Goal: Navigation & Orientation: Find specific page/section

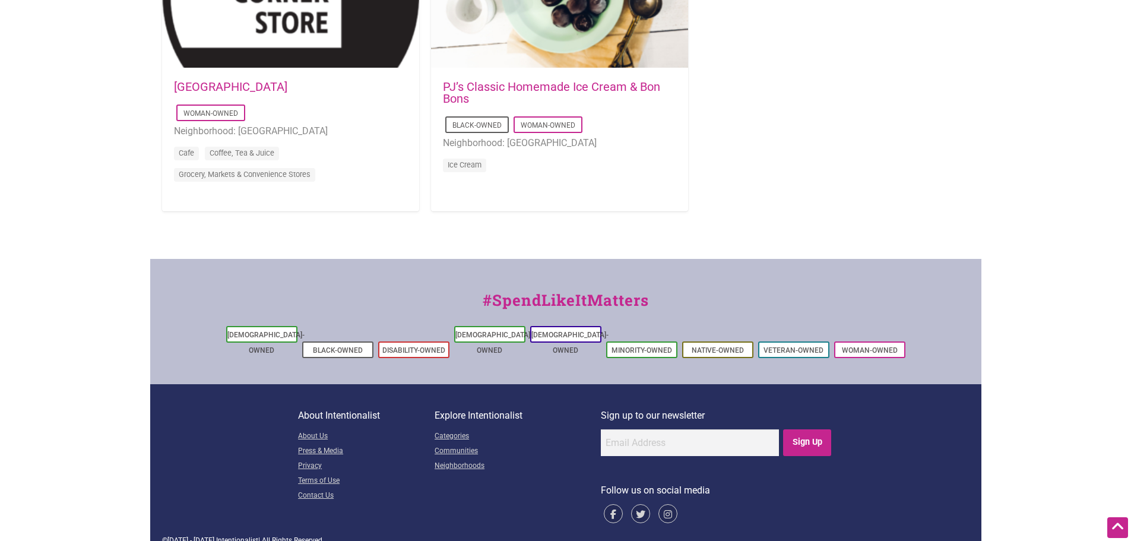
scroll to position [1301, 0]
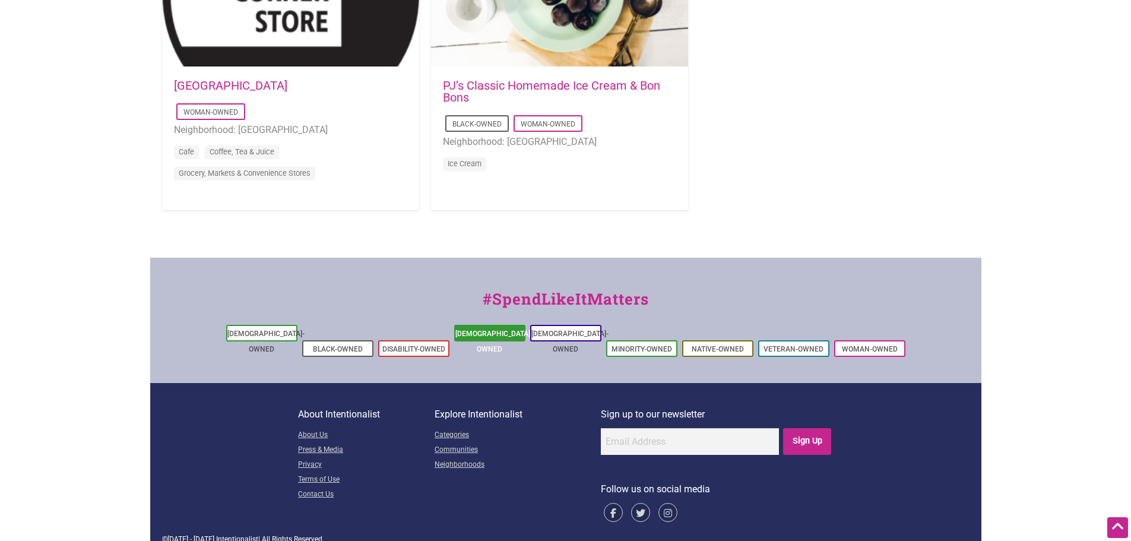
click at [518, 339] on li "[DEMOGRAPHIC_DATA]-Owned" at bounding box center [489, 333] width 71 height 17
click at [503, 335] on link "[DEMOGRAPHIC_DATA]-Owned" at bounding box center [493, 341] width 77 height 24
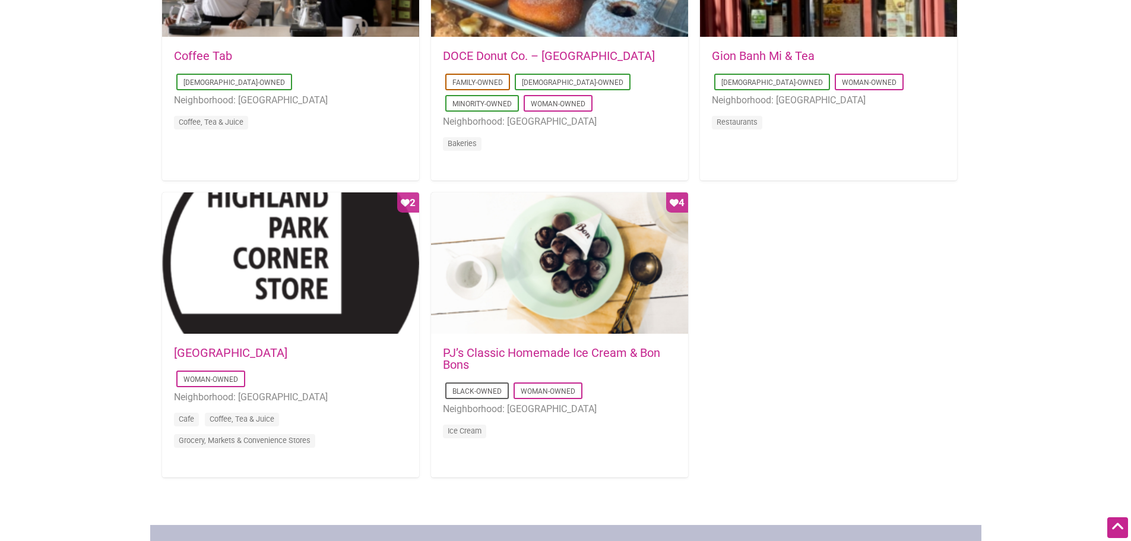
scroll to position [1004, 0]
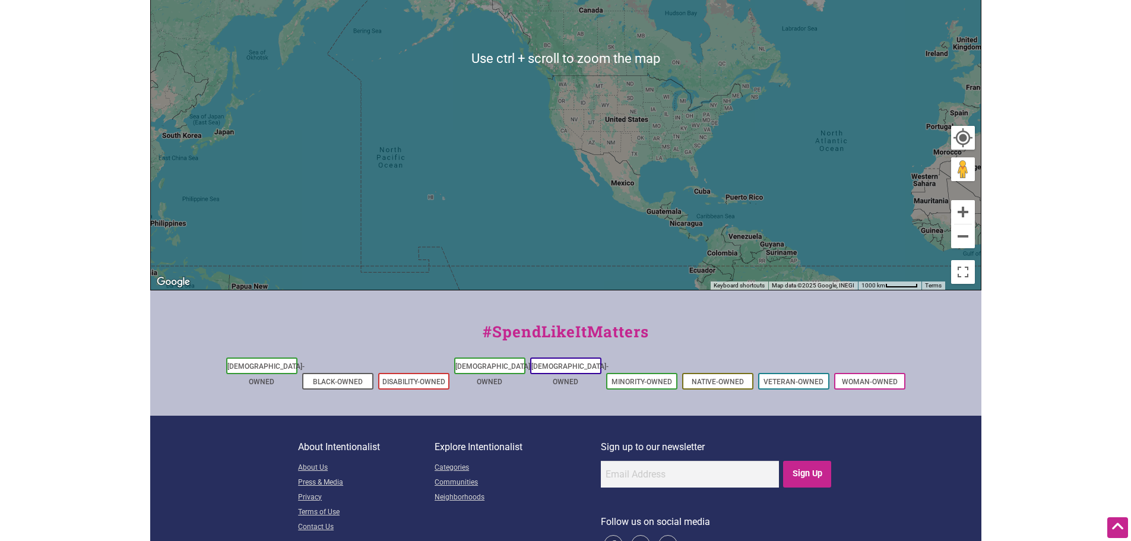
scroll to position [447, 0]
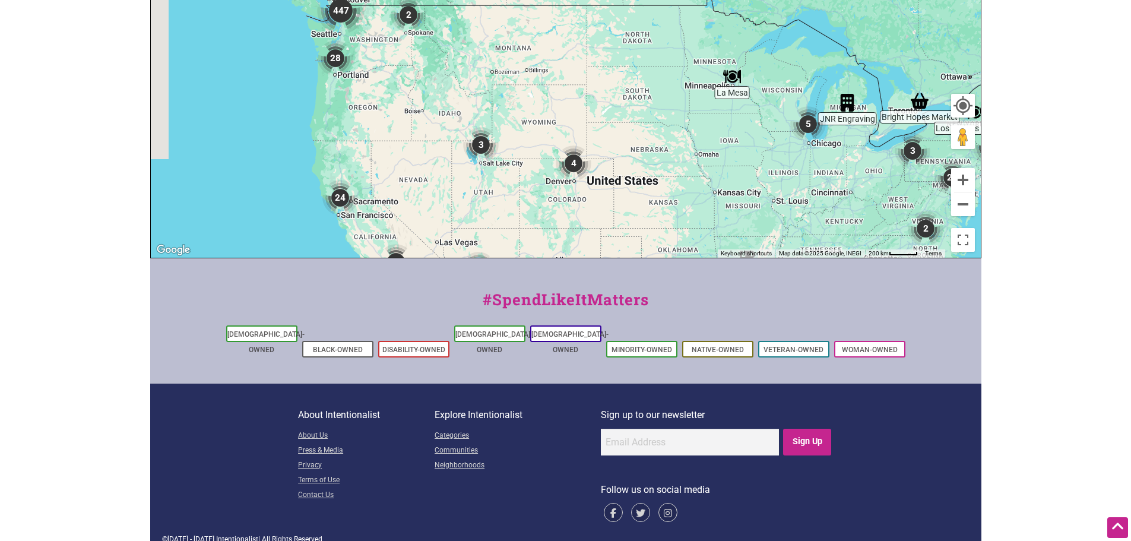
drag, startPoint x: 438, startPoint y: 66, endPoint x: 548, endPoint y: 251, distance: 215.6
click at [548, 251] on div "To navigate, press the arrow keys." at bounding box center [566, 27] width 830 height 462
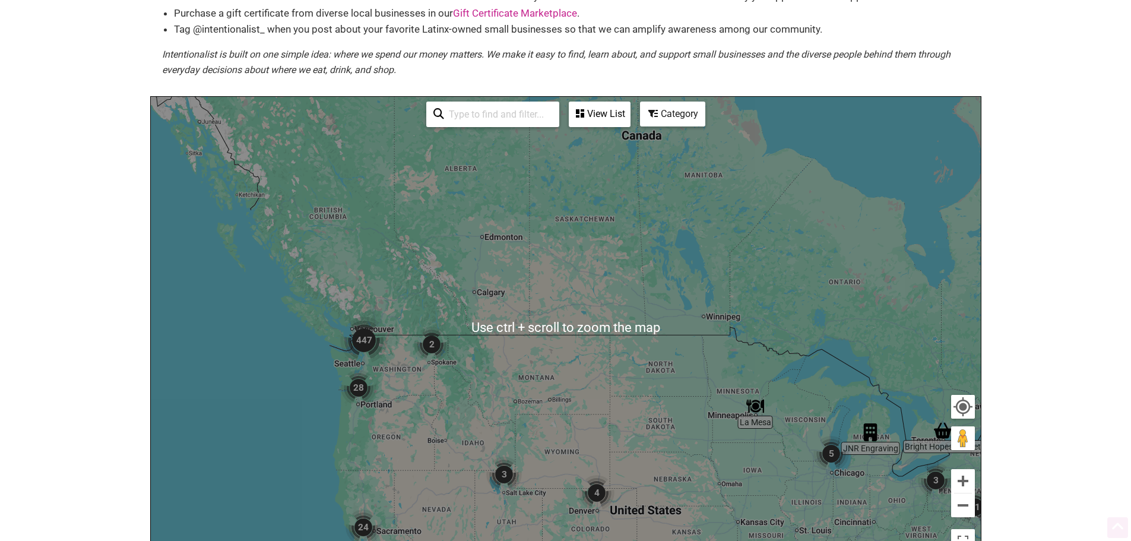
scroll to position [237, 0]
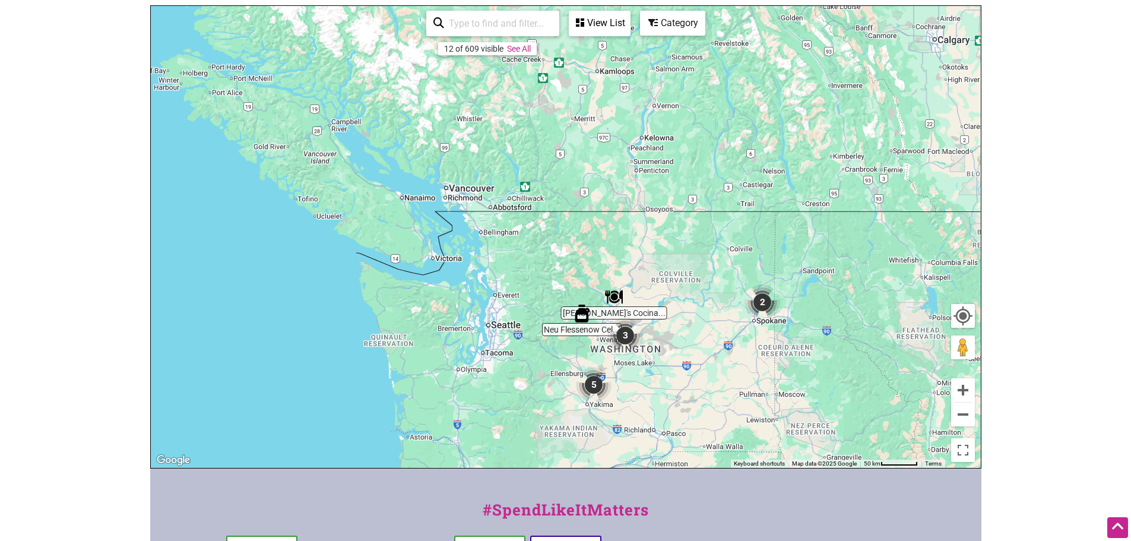
drag, startPoint x: 300, startPoint y: 267, endPoint x: 671, endPoint y: 258, distance: 370.5
click at [671, 258] on div "To navigate, press the arrow keys." at bounding box center [566, 237] width 830 height 462
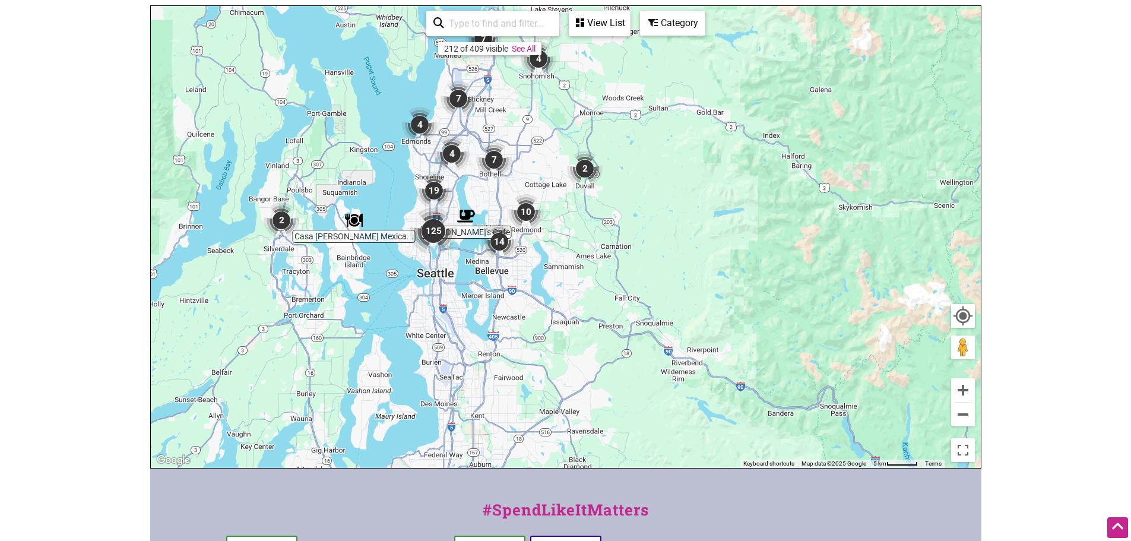
drag, startPoint x: 523, startPoint y: 385, endPoint x: 629, endPoint y: 191, distance: 221.8
click at [629, 191] on div "To navigate, press the arrow keys." at bounding box center [566, 237] width 830 height 462
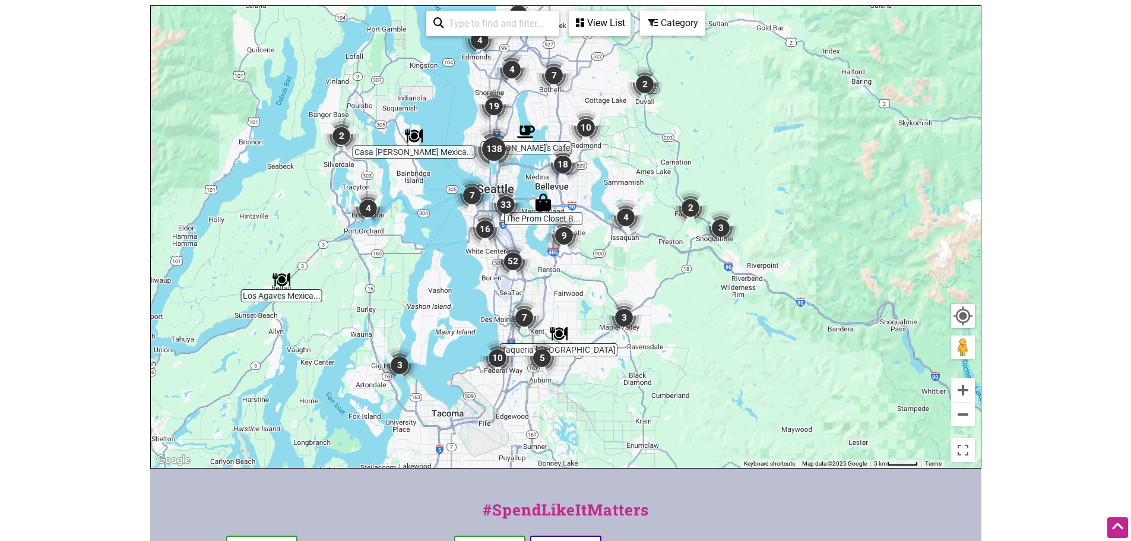
drag, startPoint x: 466, startPoint y: 248, endPoint x: 519, endPoint y: 172, distance: 92.5
click at [519, 172] on img "138" at bounding box center [493, 148] width 57 height 57
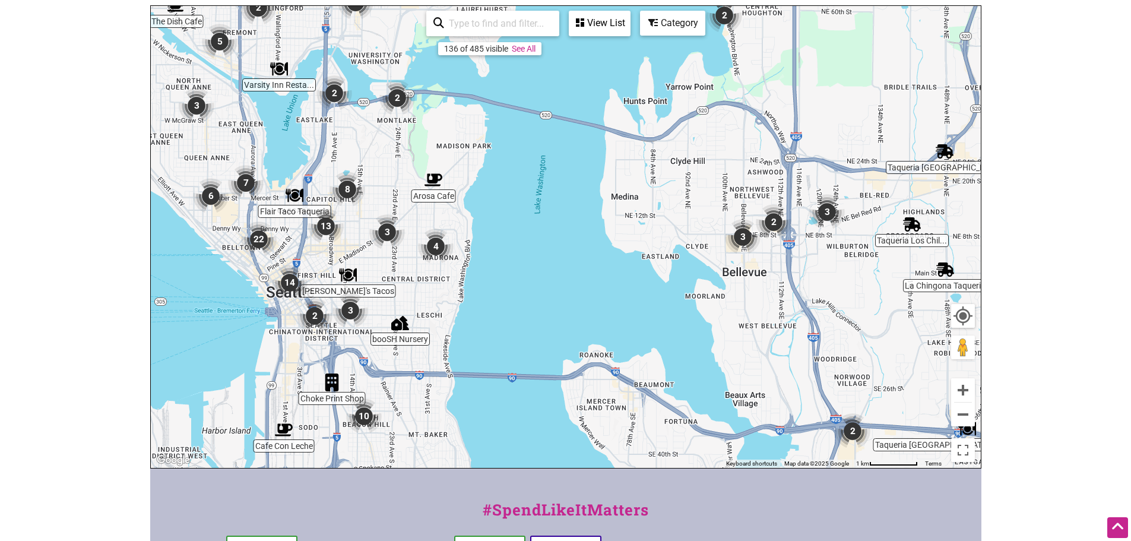
click at [685, 20] on div "Category" at bounding box center [672, 23] width 63 height 23
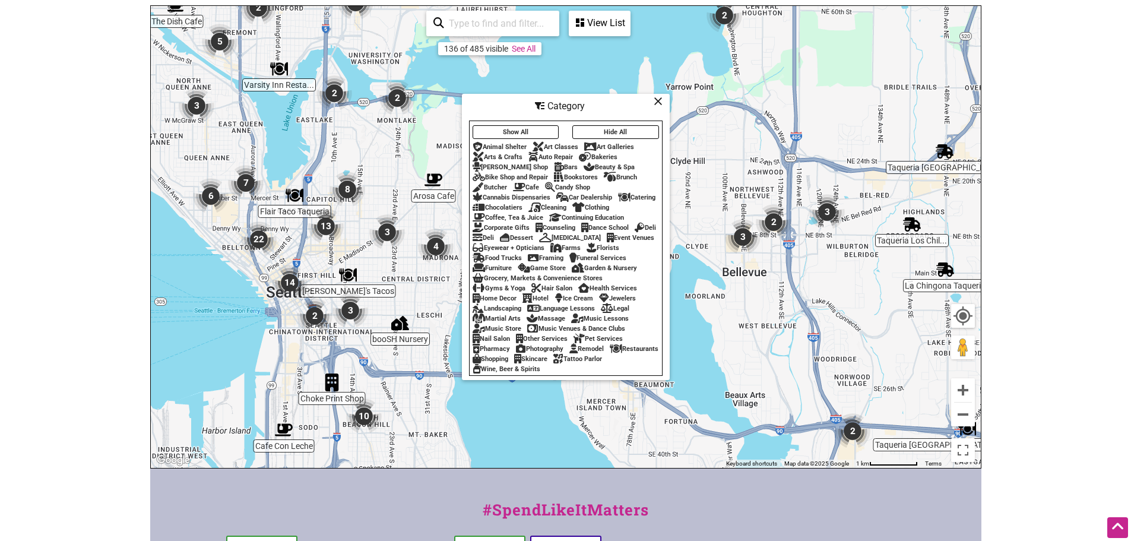
click at [1061, 256] on body "× Menu 0 Add a Business Map Blog Store Offers Intentionalist Cards Buy Black Ca…" at bounding box center [565, 33] width 1131 height 541
click at [431, 366] on div "To navigate, press the arrow keys." at bounding box center [566, 237] width 830 height 462
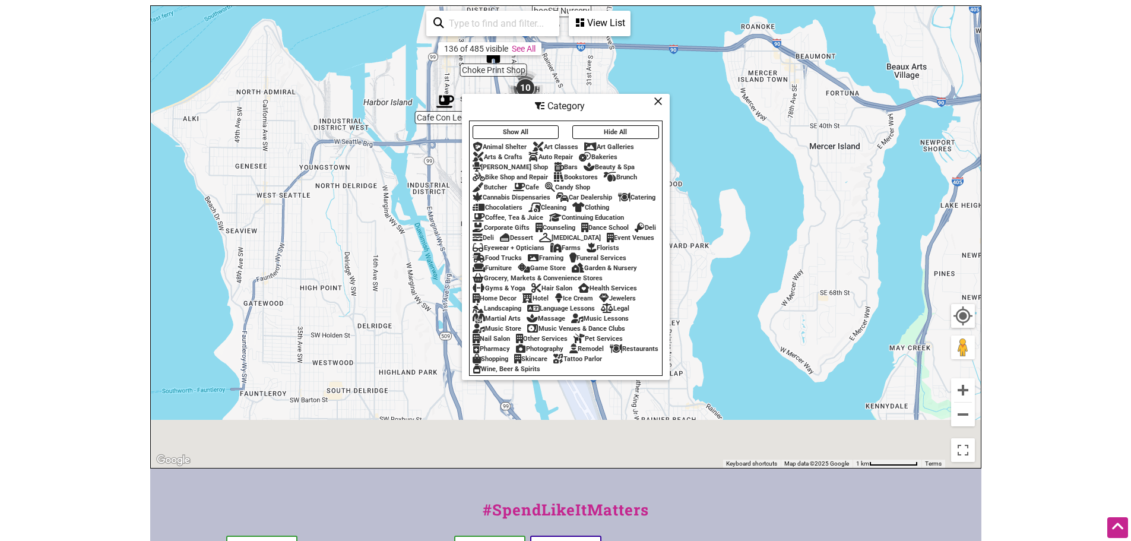
drag, startPoint x: 417, startPoint y: 388, endPoint x: 602, endPoint y: -28, distance: 456.2
click at [602, 0] on html "× Menu 0 Add a Business Map Blog Store Offers Intentionalist Cards Buy Black Ca…" at bounding box center [565, 33] width 1131 height 541
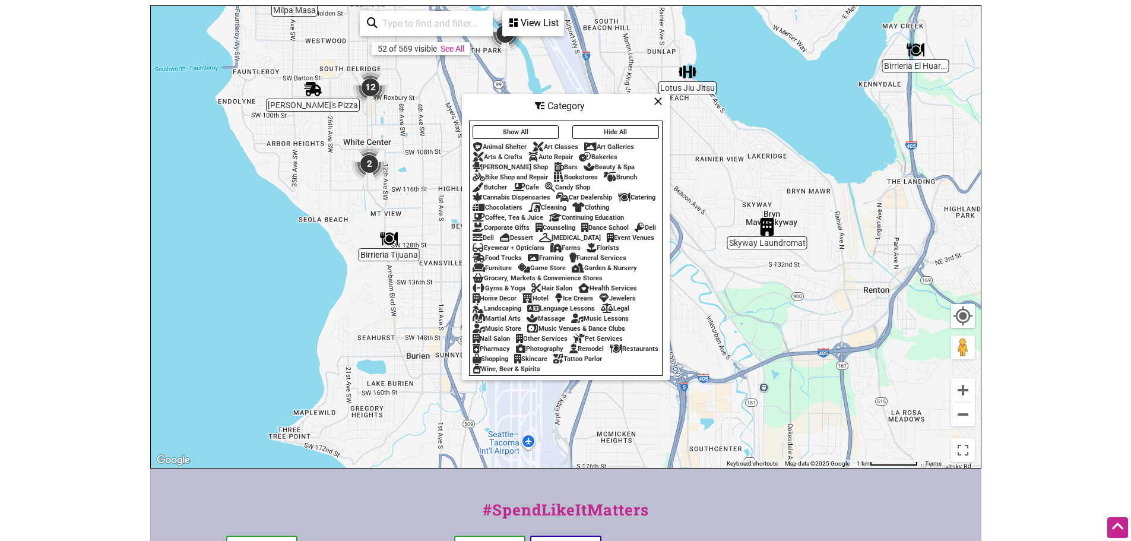
drag, startPoint x: 415, startPoint y: 395, endPoint x: 373, endPoint y: 184, distance: 215.4
click at [376, 176] on div "To navigate, press the arrow keys." at bounding box center [566, 237] width 830 height 462
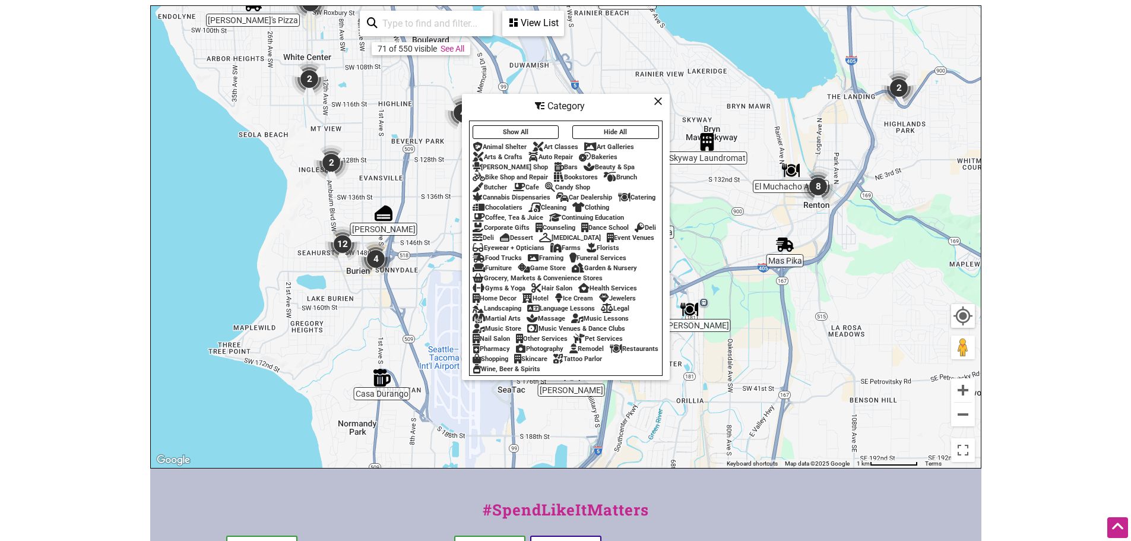
drag, startPoint x: 452, startPoint y: 382, endPoint x: 374, endPoint y: 285, distance: 124.6
click at [381, 290] on div "To navigate, press the arrow keys." at bounding box center [566, 237] width 830 height 462
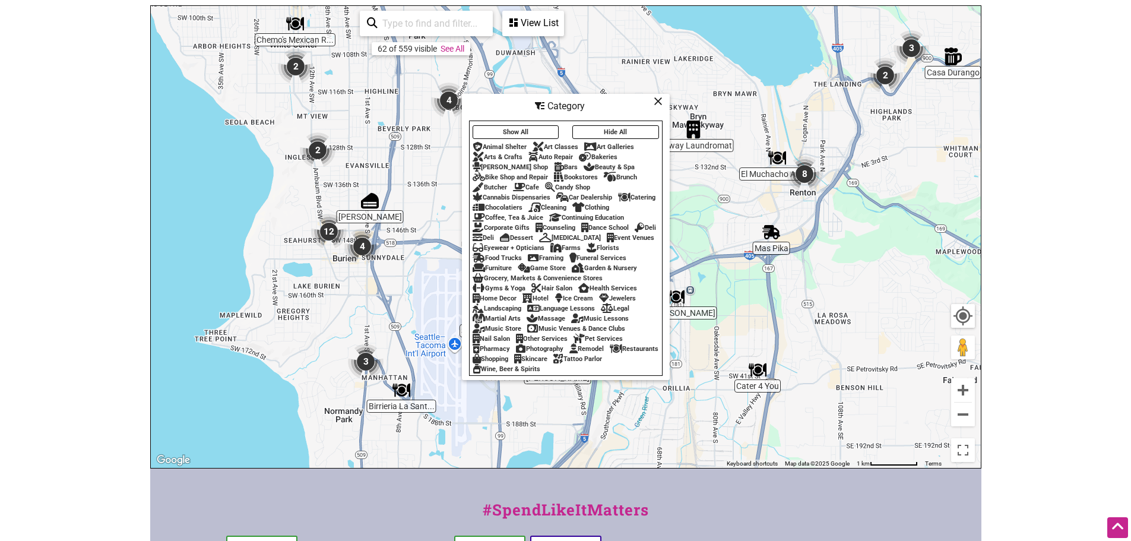
click at [359, 243] on img "4" at bounding box center [361, 246] width 45 height 45
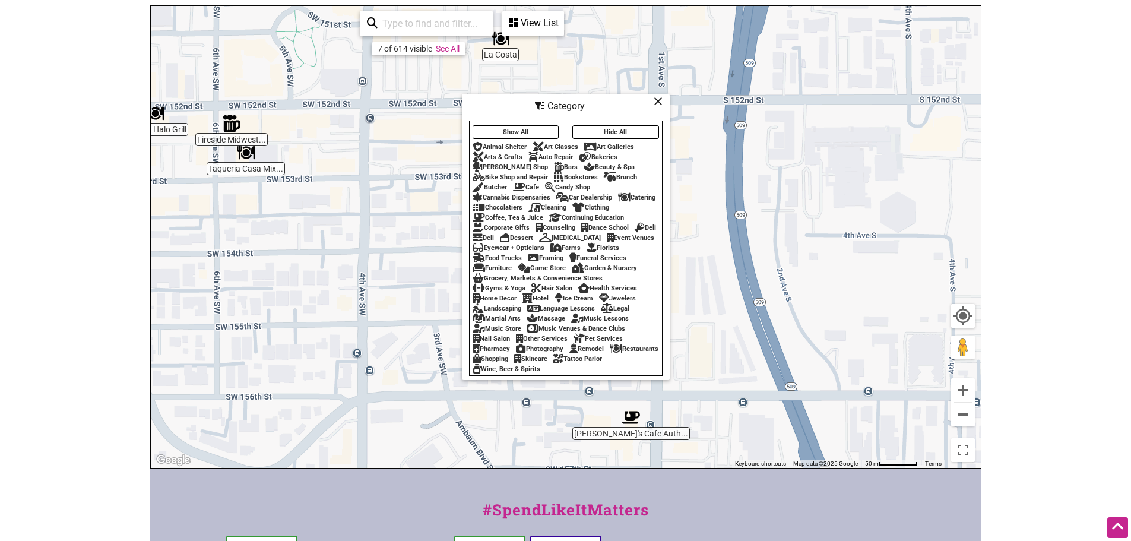
click at [655, 101] on icon at bounding box center [657, 101] width 9 height 1
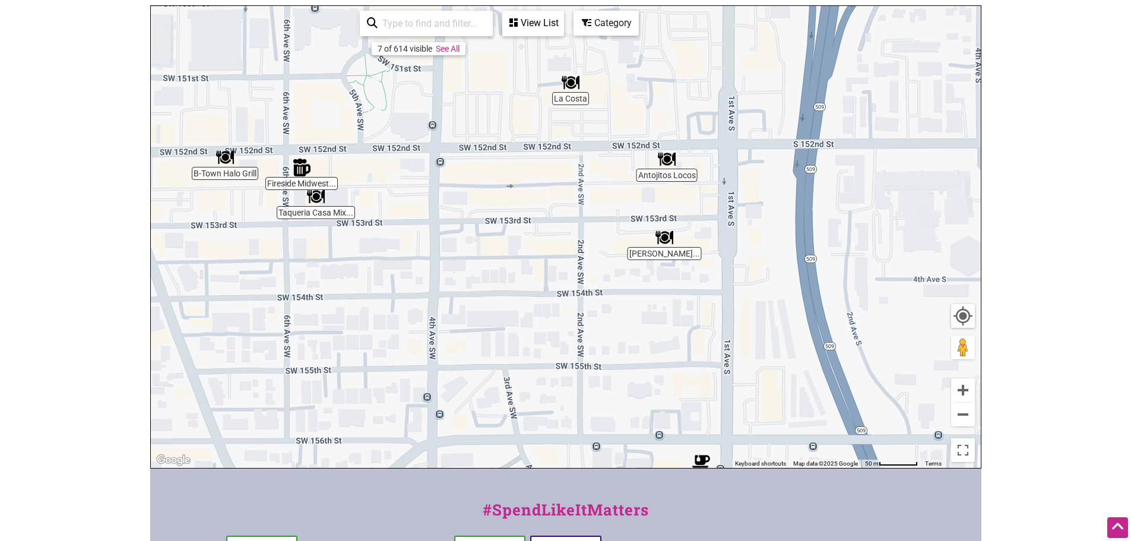
drag, startPoint x: 368, startPoint y: 110, endPoint x: 445, endPoint y: 161, distance: 91.7
click at [445, 161] on div "To navigate, press the arrow keys." at bounding box center [566, 237] width 830 height 462
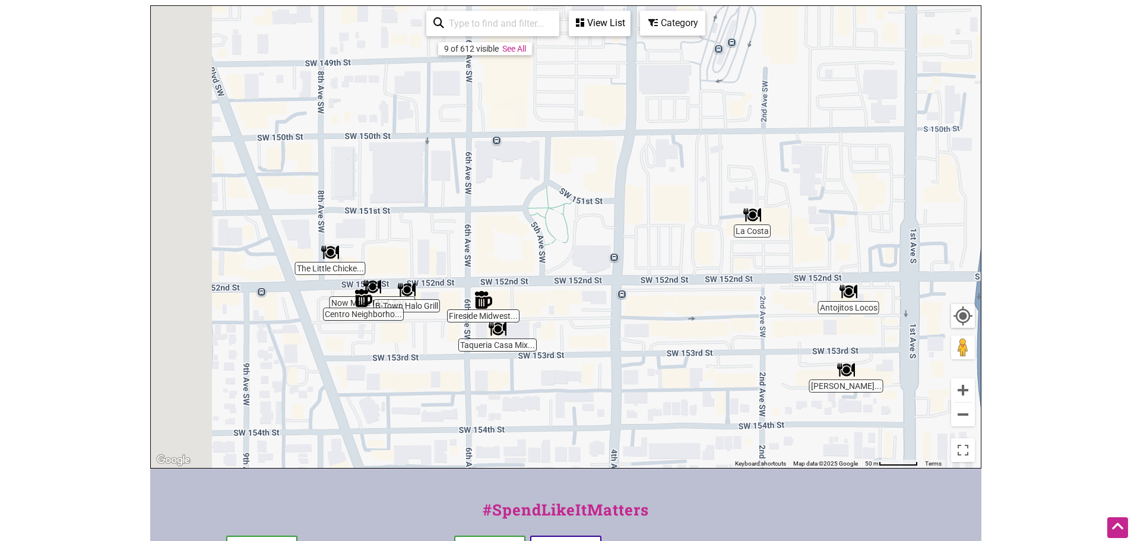
drag, startPoint x: 427, startPoint y: 230, endPoint x: 614, endPoint y: 367, distance: 231.5
click at [614, 367] on div "To navigate, press the arrow keys." at bounding box center [566, 237] width 830 height 462
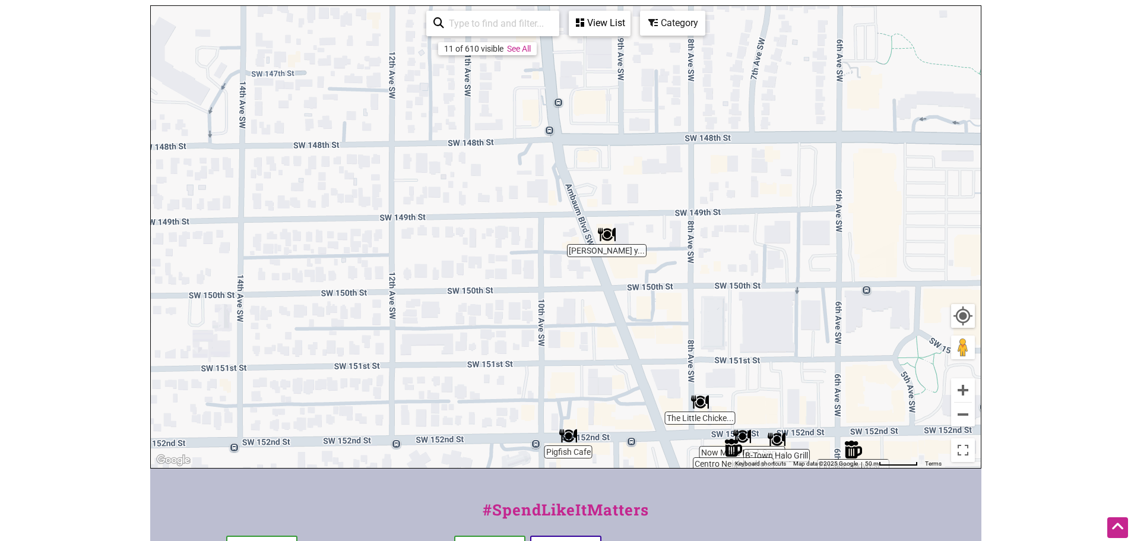
drag, startPoint x: 399, startPoint y: 93, endPoint x: 722, endPoint y: 225, distance: 348.9
click at [728, 239] on div "To navigate, press the arrow keys." at bounding box center [566, 237] width 830 height 462
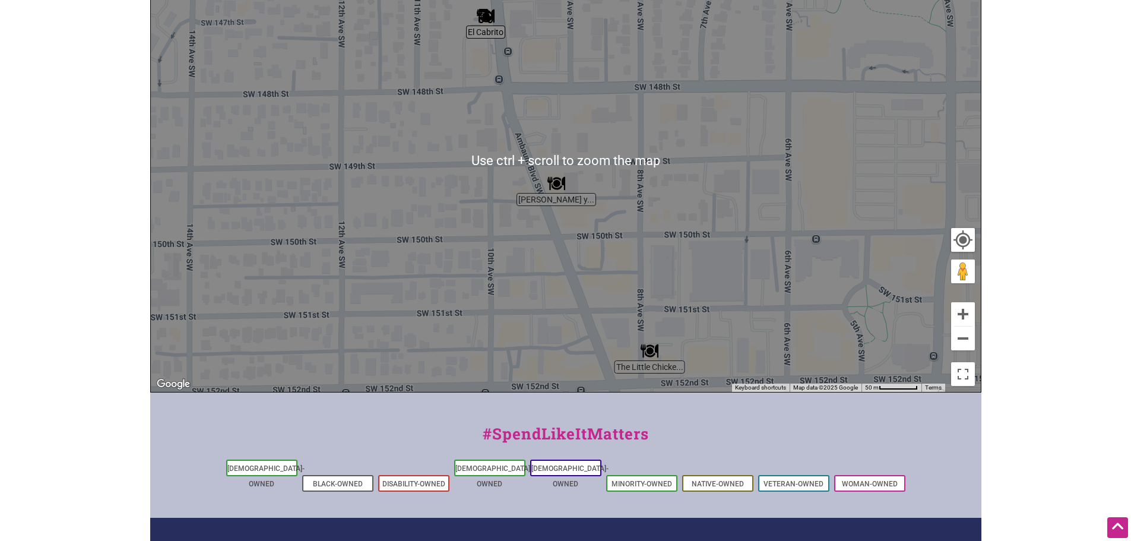
scroll to position [297, 0]
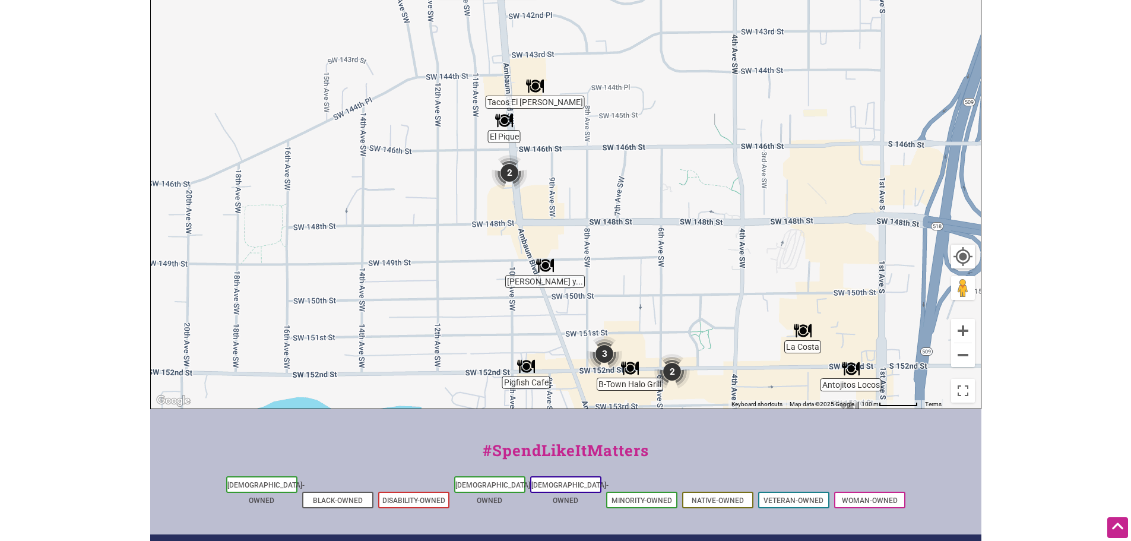
drag, startPoint x: 788, startPoint y: 157, endPoint x: 602, endPoint y: 190, distance: 189.2
click at [707, 202] on div "To navigate, press the arrow keys." at bounding box center [566, 178] width 830 height 462
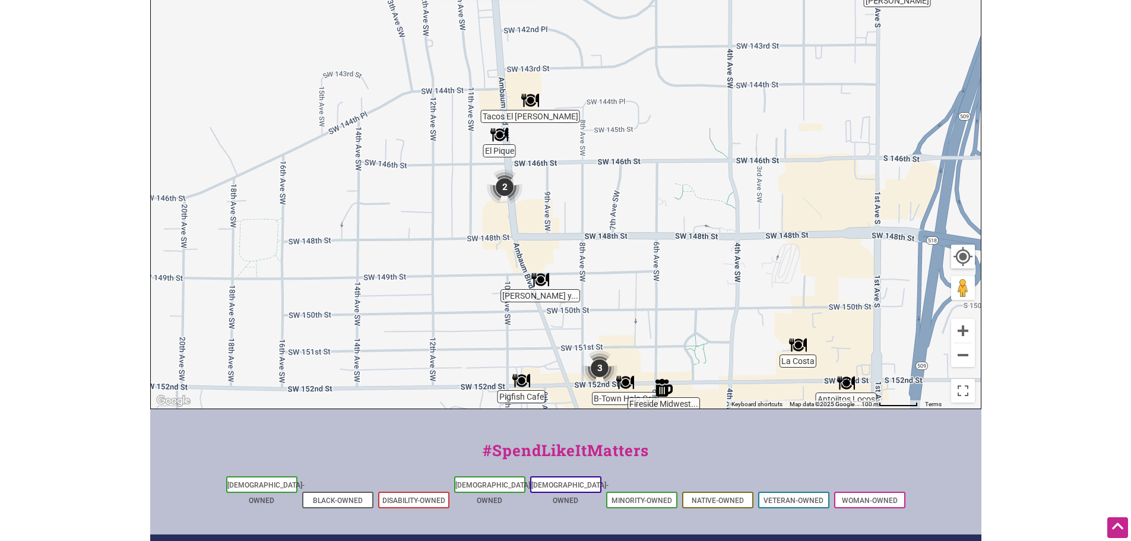
click at [501, 188] on img "2" at bounding box center [504, 186] width 45 height 45
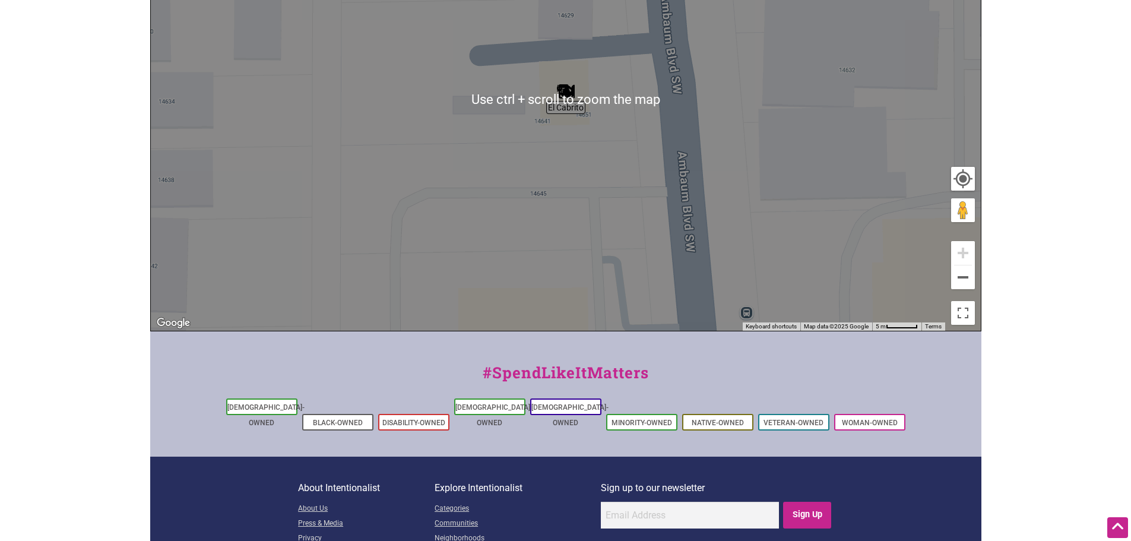
scroll to position [356, 0]
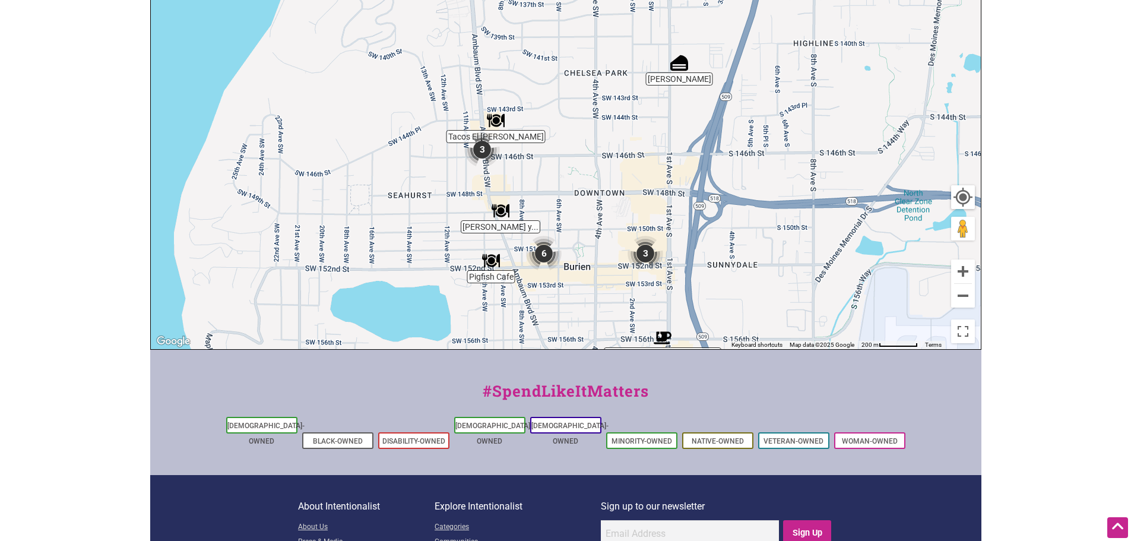
drag, startPoint x: 839, startPoint y: 145, endPoint x: 575, endPoint y: 164, distance: 264.2
click at [575, 164] on div "To navigate, press the arrow keys." at bounding box center [566, 118] width 830 height 462
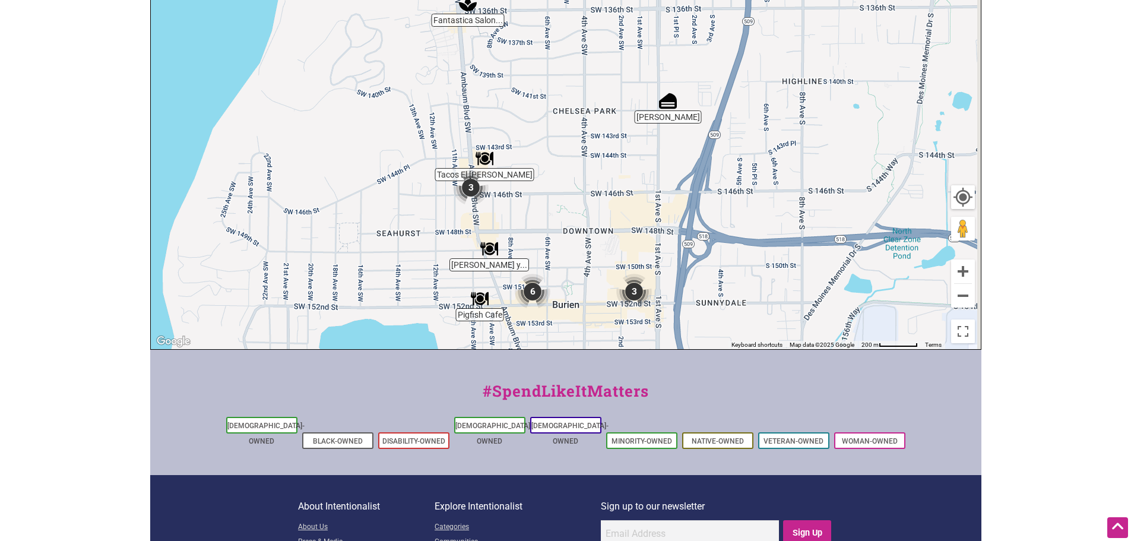
drag, startPoint x: 792, startPoint y: 95, endPoint x: 777, endPoint y: 153, distance: 59.5
click at [777, 153] on div "To navigate, press the arrow keys." at bounding box center [566, 118] width 830 height 462
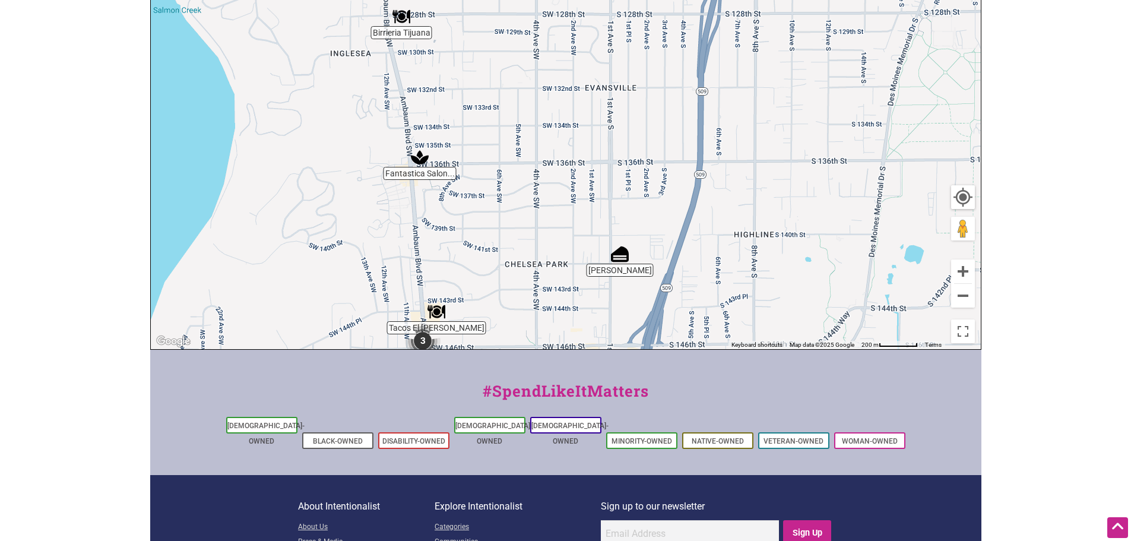
drag, startPoint x: 611, startPoint y: 38, endPoint x: 568, endPoint y: 170, distance: 139.1
click at [568, 170] on div "To navigate, press the arrow keys." at bounding box center [566, 118] width 830 height 462
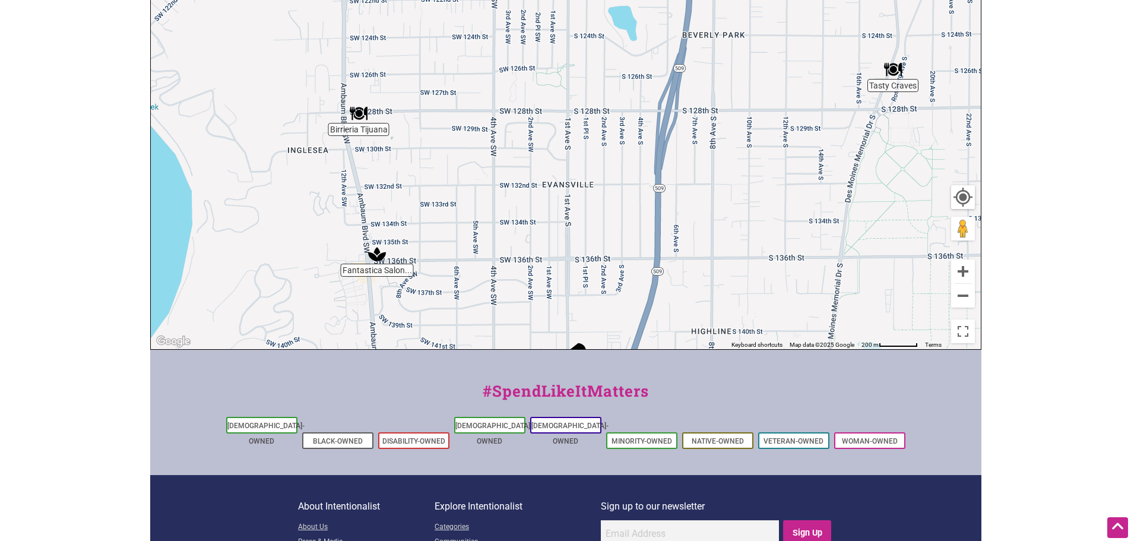
drag, startPoint x: 625, startPoint y: 84, endPoint x: 582, endPoint y: 186, distance: 111.2
click at [582, 186] on div "To navigate, press the arrow keys." at bounding box center [566, 118] width 830 height 462
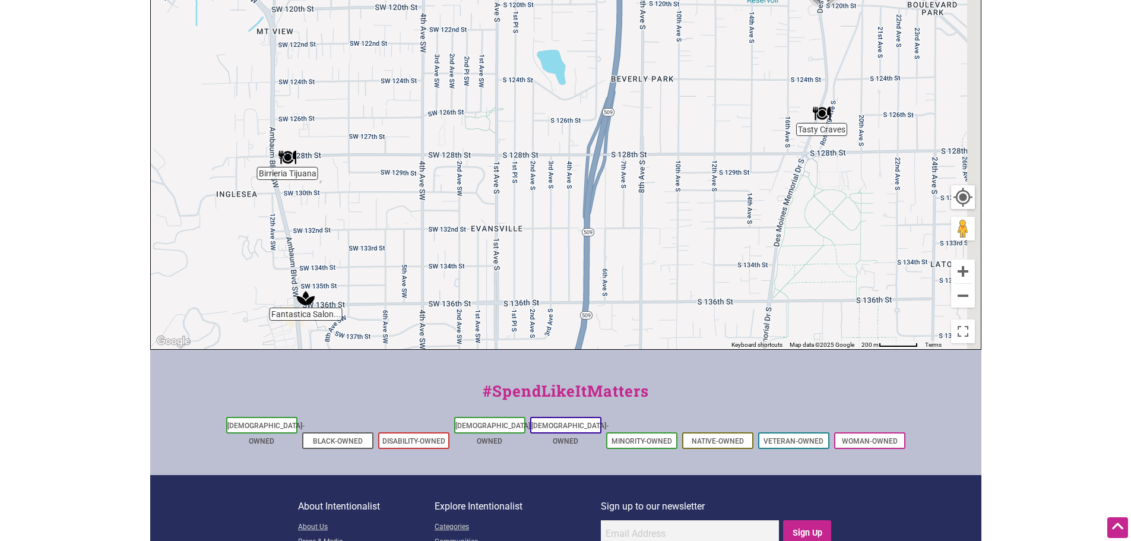
drag, startPoint x: 738, startPoint y: 134, endPoint x: 626, endPoint y: 194, distance: 127.2
click at [626, 194] on div "To navigate, press the arrow keys." at bounding box center [566, 118] width 830 height 462
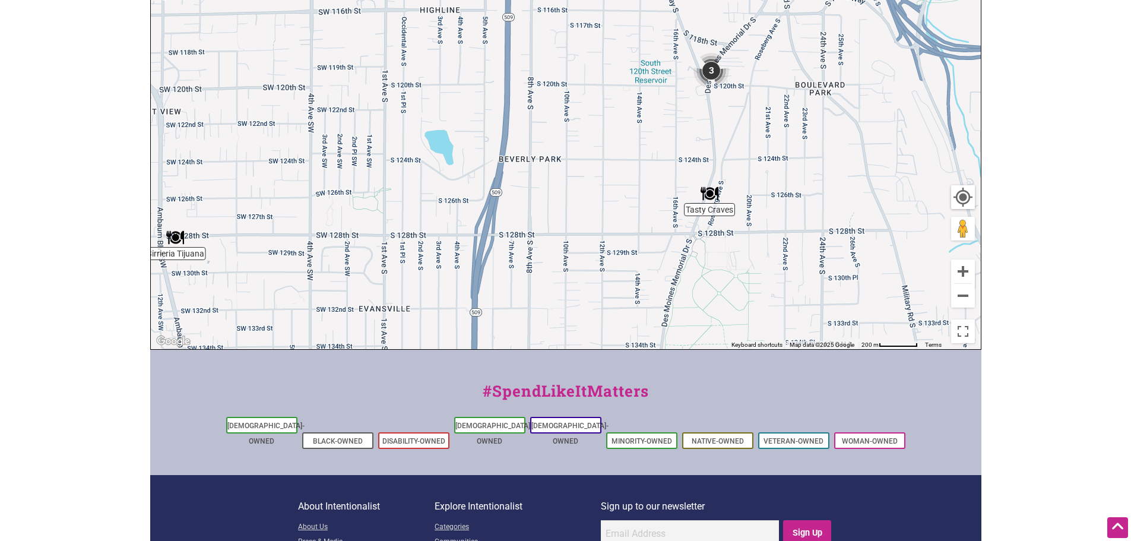
drag, startPoint x: 748, startPoint y: 164, endPoint x: 691, endPoint y: 210, distance: 73.4
click at [686, 228] on div "To navigate, press the arrow keys." at bounding box center [566, 118] width 830 height 462
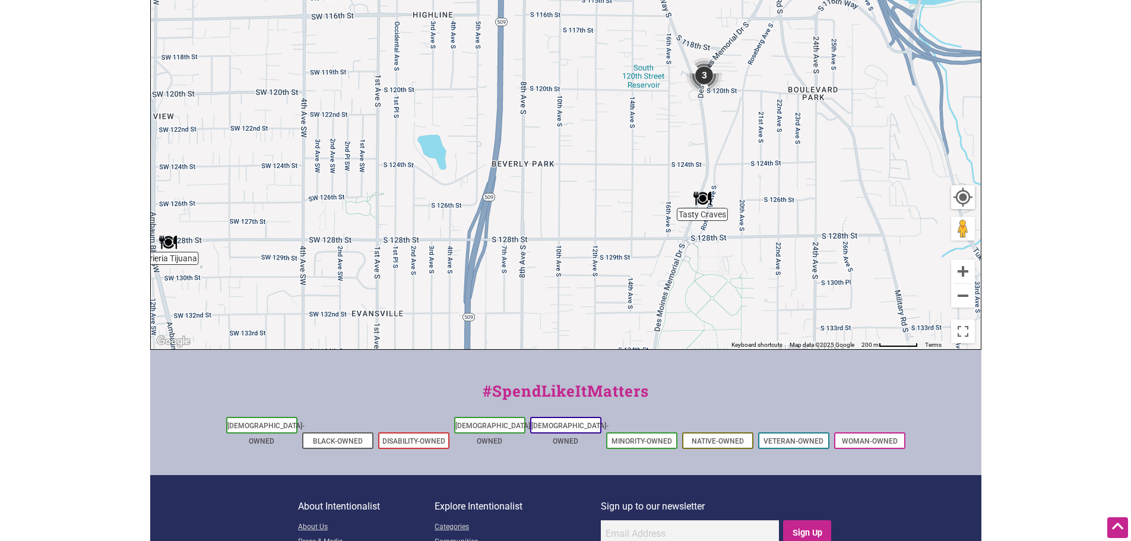
click at [709, 74] on img "3" at bounding box center [703, 75] width 45 height 45
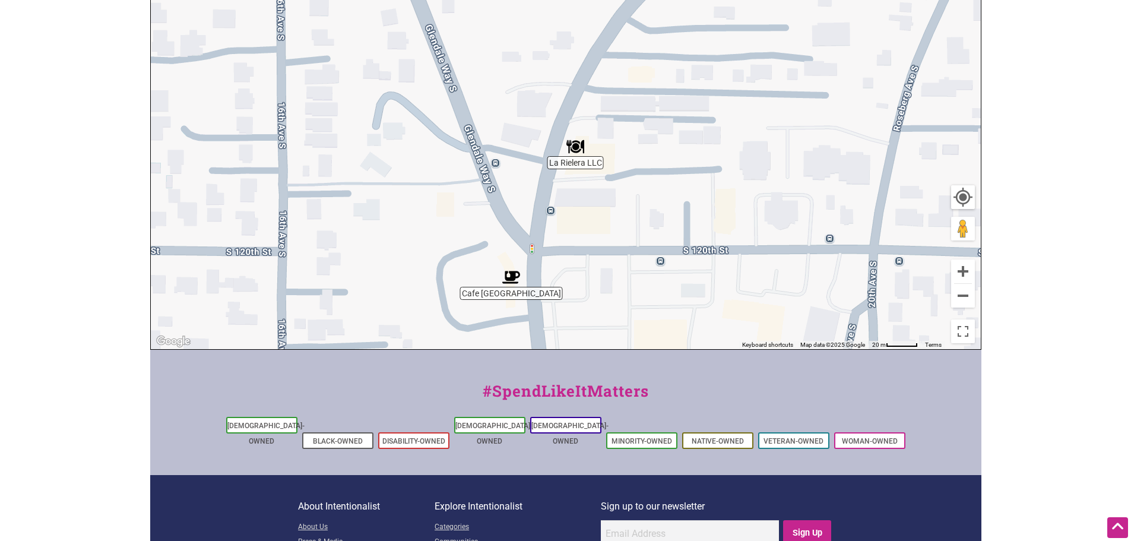
drag, startPoint x: 607, startPoint y: 120, endPoint x: 599, endPoint y: 221, distance: 101.8
click at [599, 221] on div "To navigate, press the arrow keys." at bounding box center [566, 118] width 830 height 462
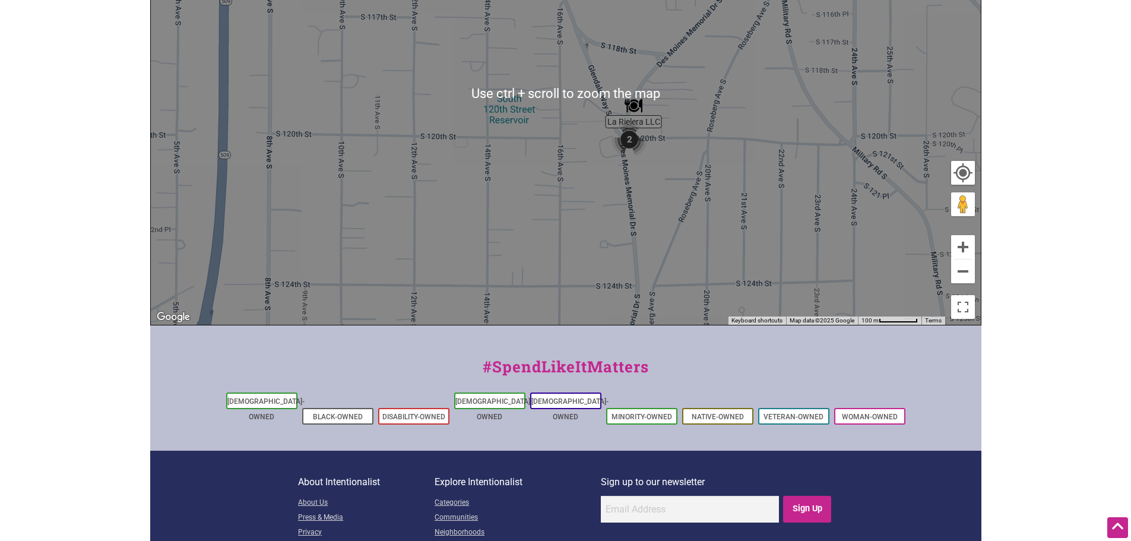
scroll to position [447, 0]
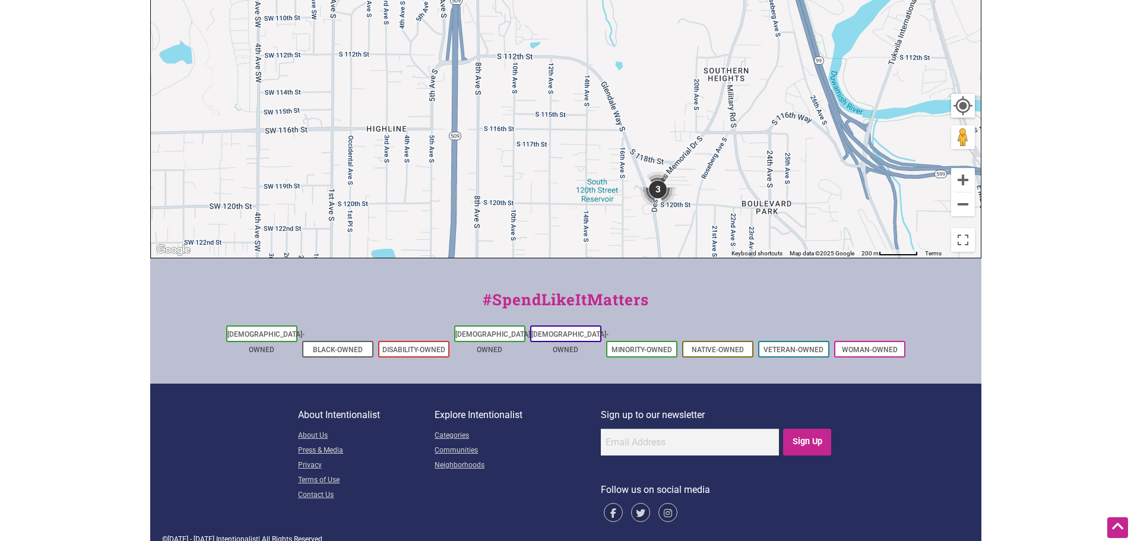
drag, startPoint x: 759, startPoint y: 96, endPoint x: 658, endPoint y: 221, distance: 160.4
click at [658, 221] on div "To navigate, press the arrow keys." at bounding box center [566, 27] width 830 height 462
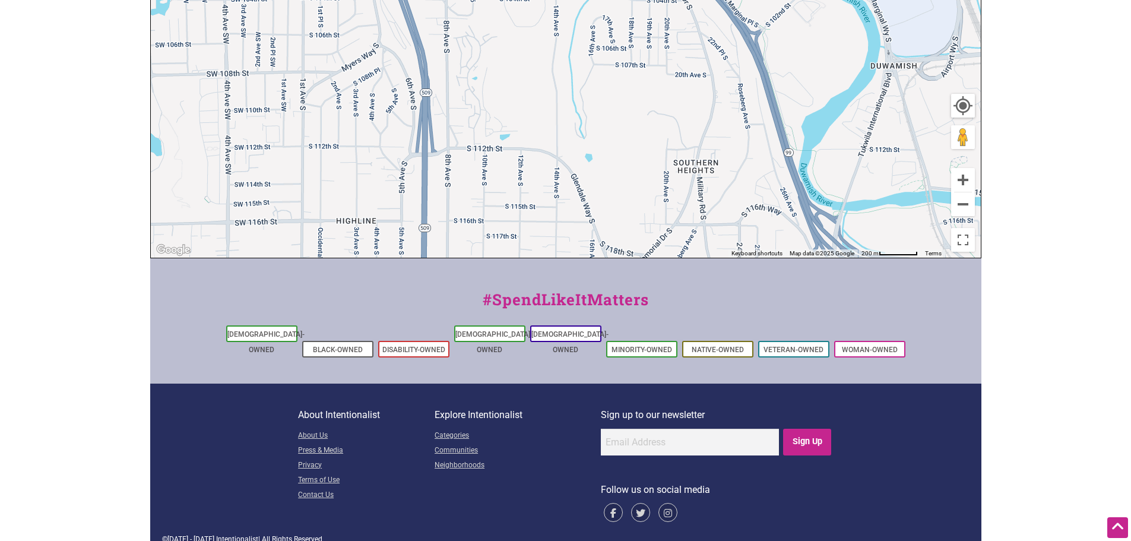
drag, startPoint x: 675, startPoint y: 96, endPoint x: 744, endPoint y: 210, distance: 133.1
click at [744, 210] on div "To navigate, press the arrow keys." at bounding box center [566, 27] width 830 height 462
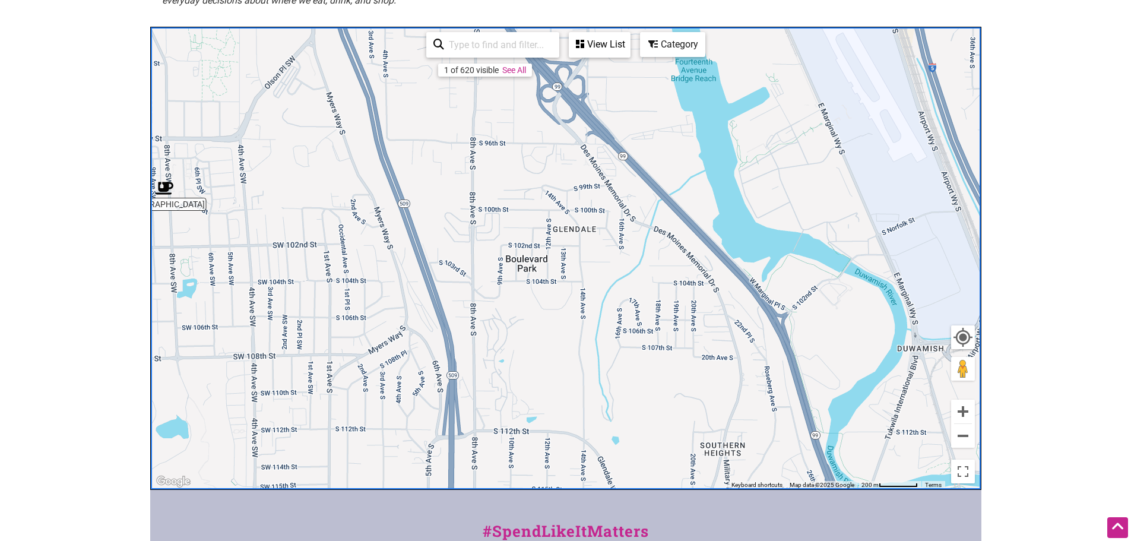
scroll to position [210, 0]
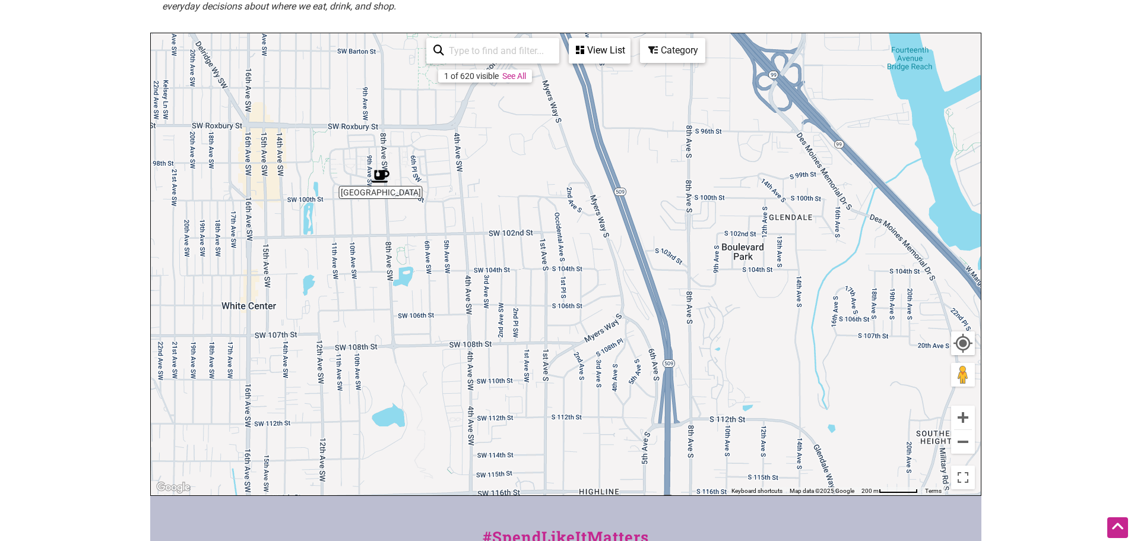
drag, startPoint x: 374, startPoint y: 250, endPoint x: 507, endPoint y: 228, distance: 134.8
click at [616, 234] on div "To navigate, press the arrow keys." at bounding box center [566, 264] width 830 height 462
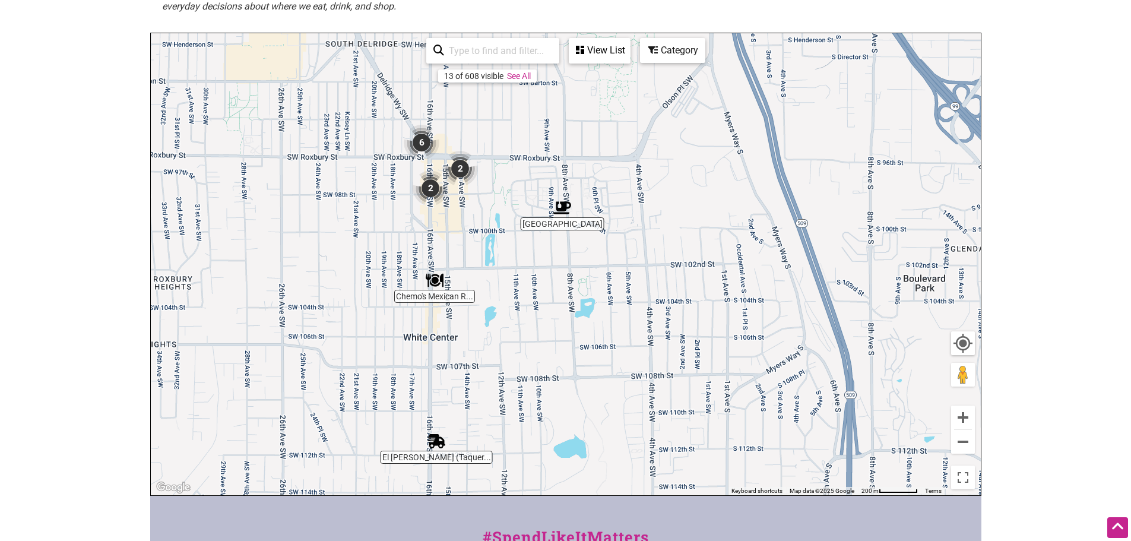
drag, startPoint x: 350, startPoint y: 210, endPoint x: 549, endPoint y: 253, distance: 203.4
click at [548, 253] on div "To navigate, press the arrow keys." at bounding box center [566, 264] width 830 height 462
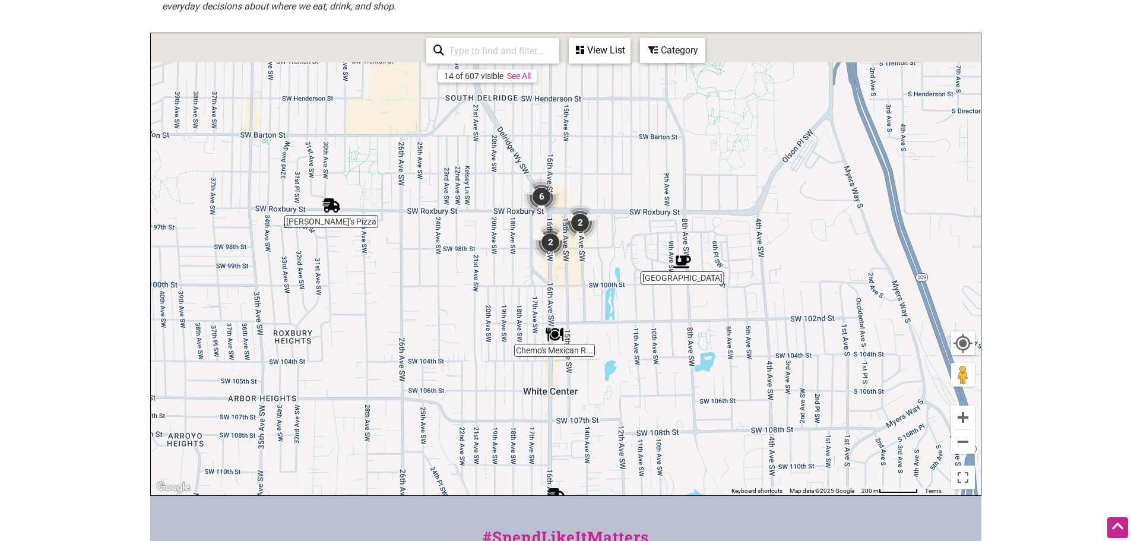
drag, startPoint x: 412, startPoint y: 202, endPoint x: 404, endPoint y: 107, distance: 95.3
click at [512, 329] on div "To navigate, press the arrow keys." at bounding box center [566, 264] width 830 height 462
